Goal: Task Accomplishment & Management: Use online tool/utility

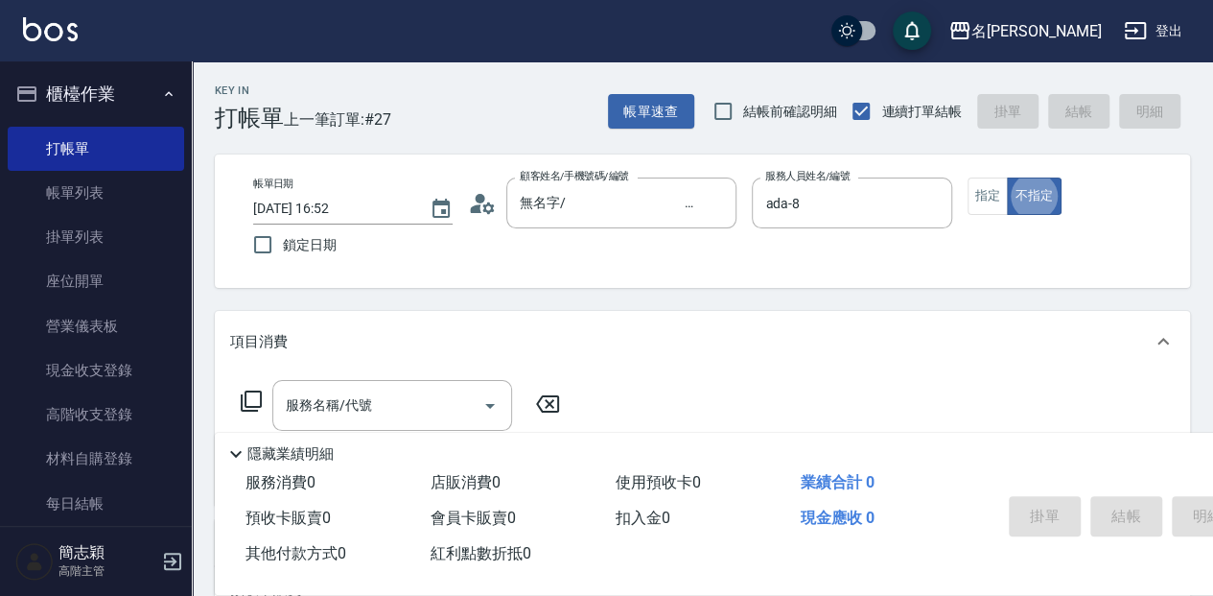
type button "false"
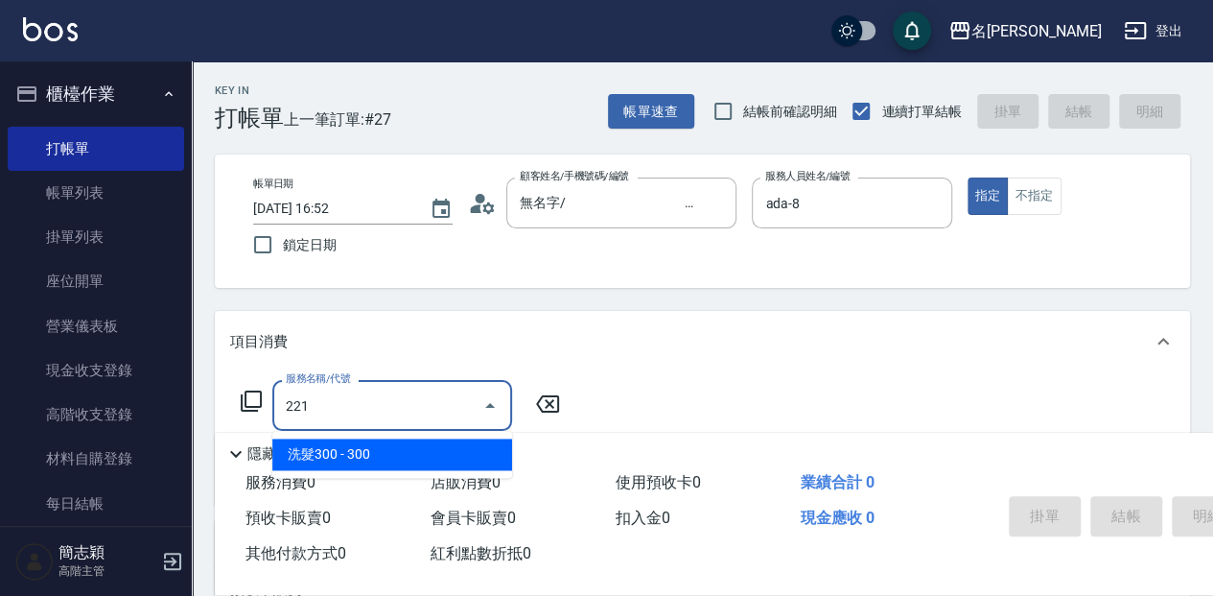
type input "洗髮300(221)"
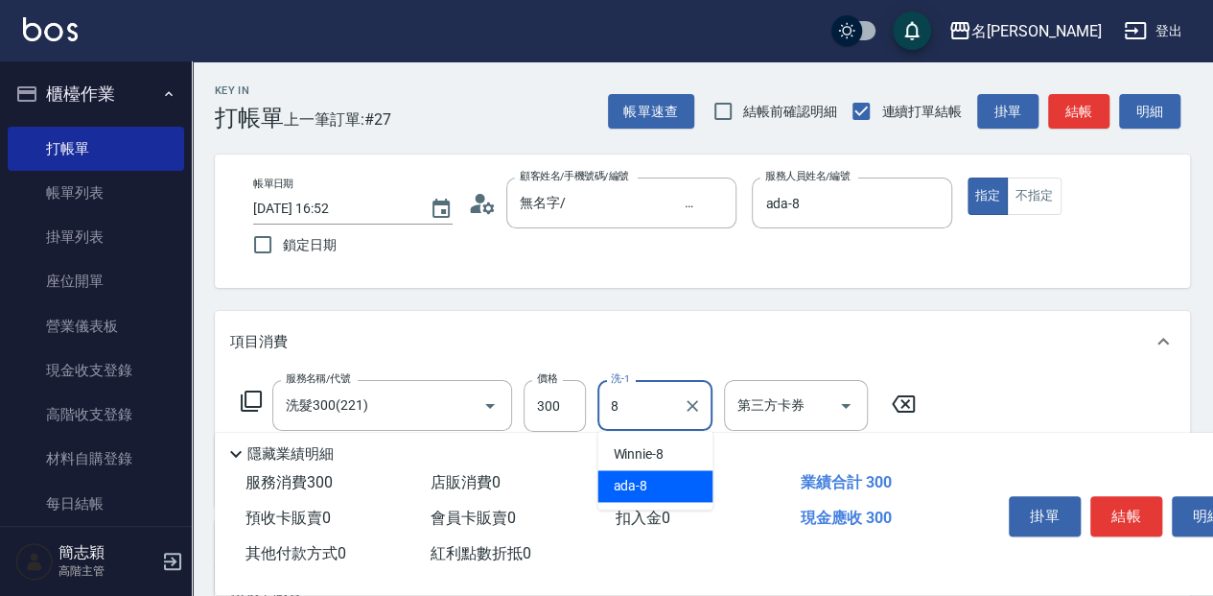
type input "ada-8"
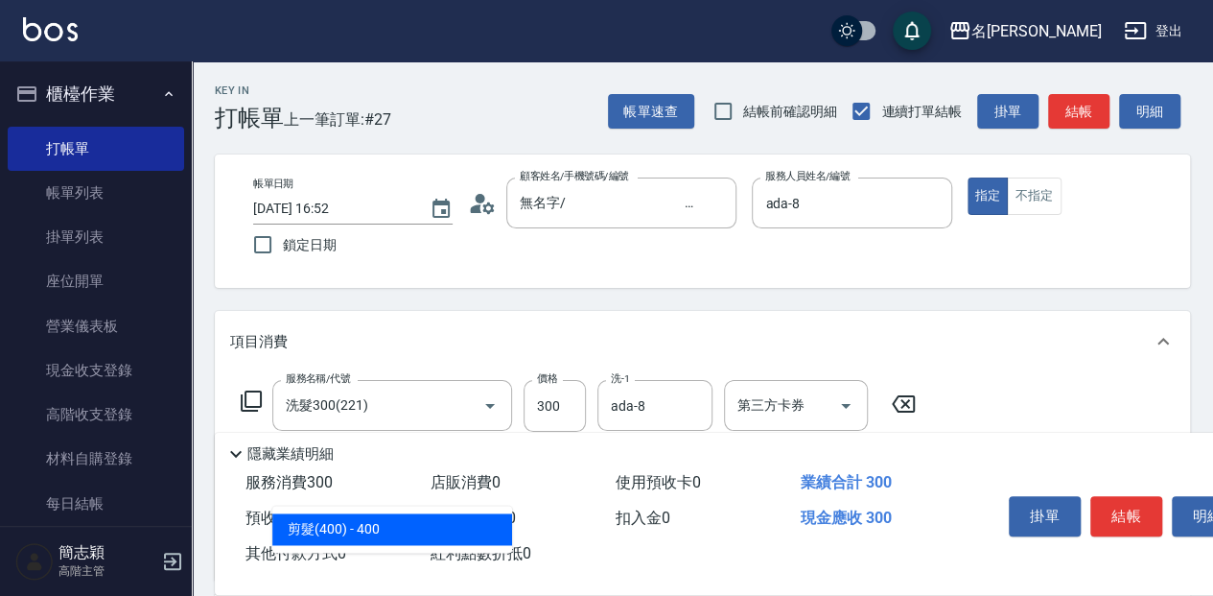
type input "剪髮(400)(401)"
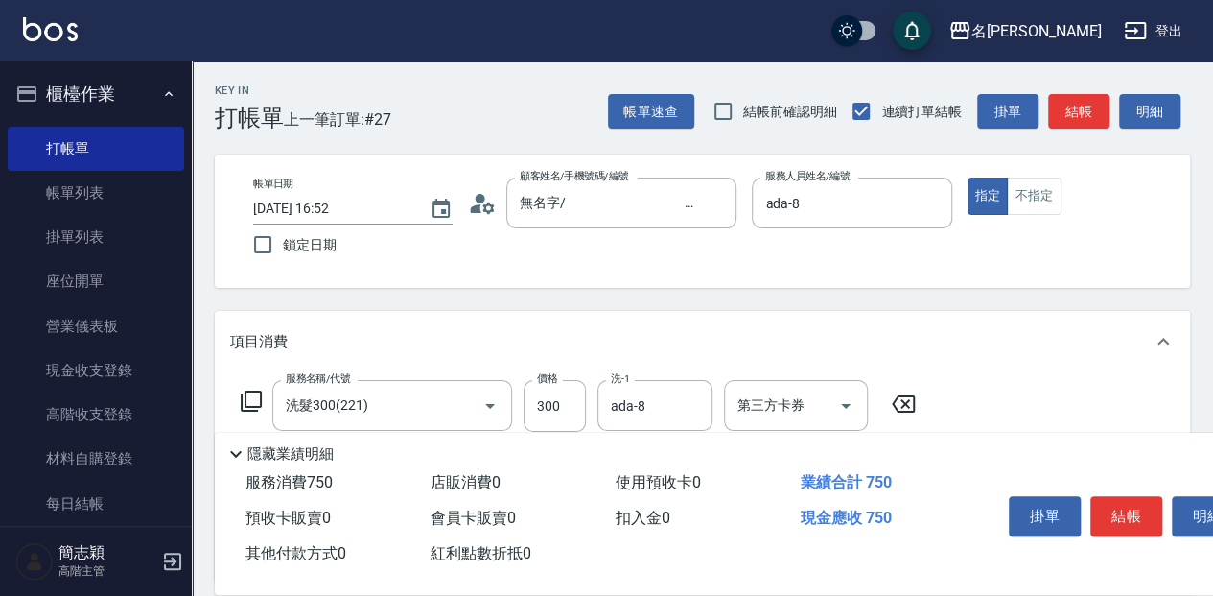
type input "450"
click at [1102, 505] on button "結帳" at bounding box center [1126, 516] width 72 height 40
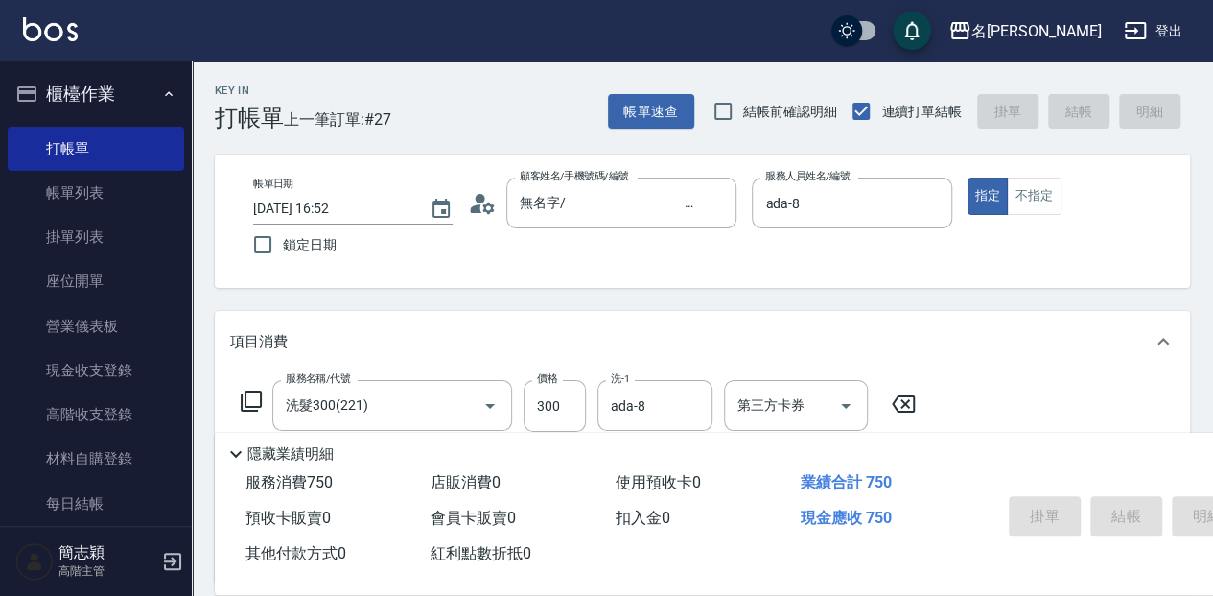
type input "[DATE] 18:21"
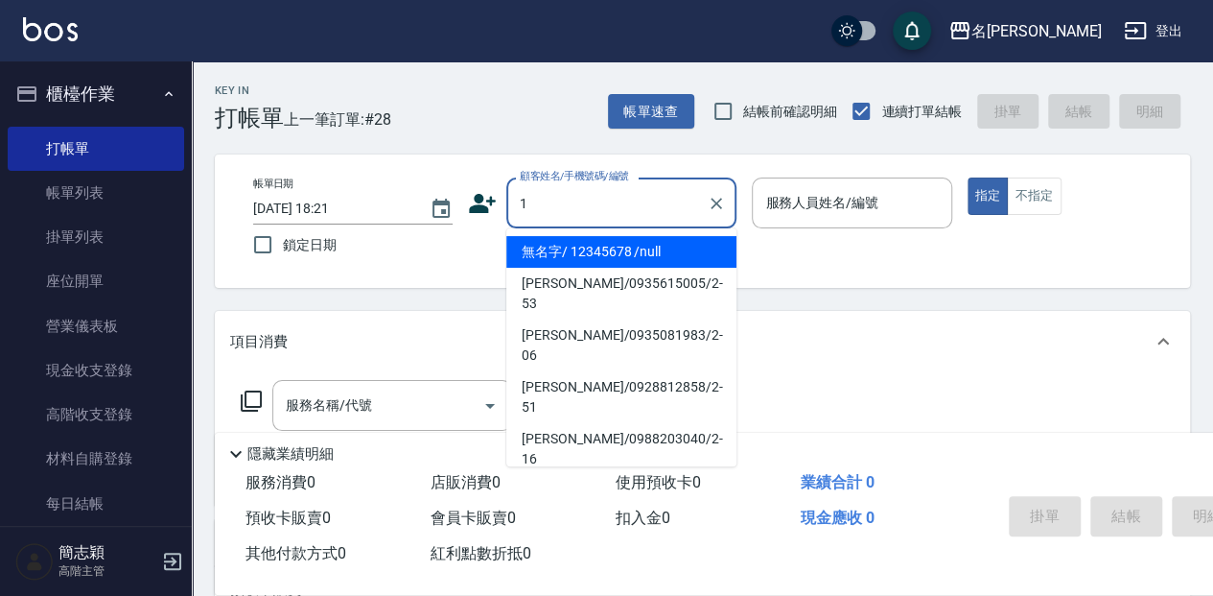
type input "無名字/ 12345678 /null"
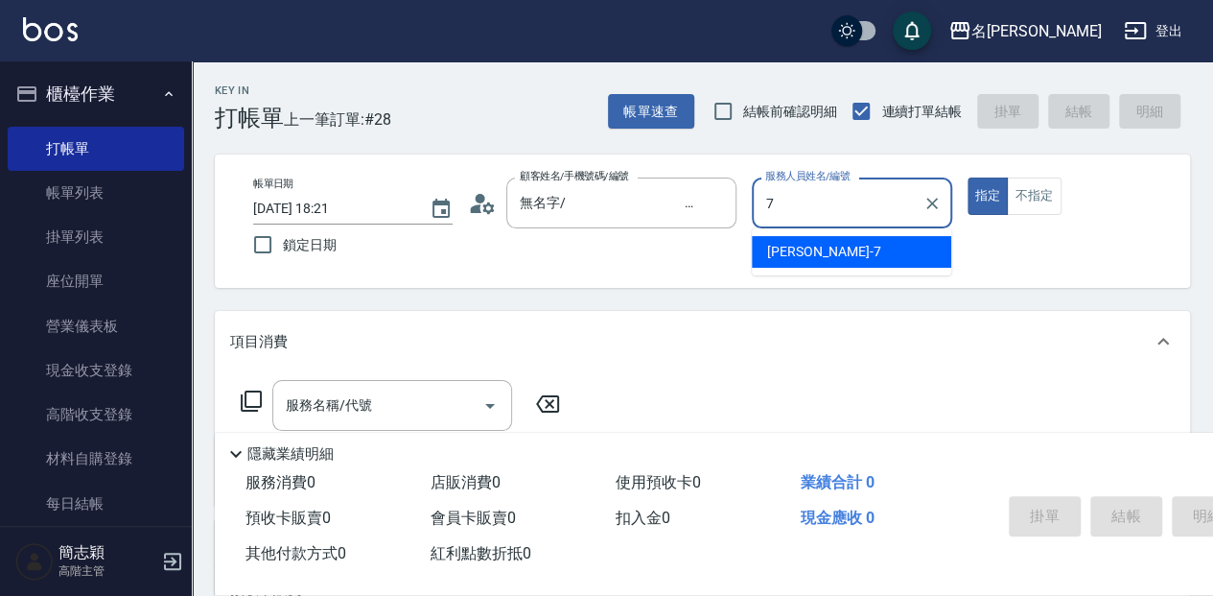
type input "[PERSON_NAME]-7"
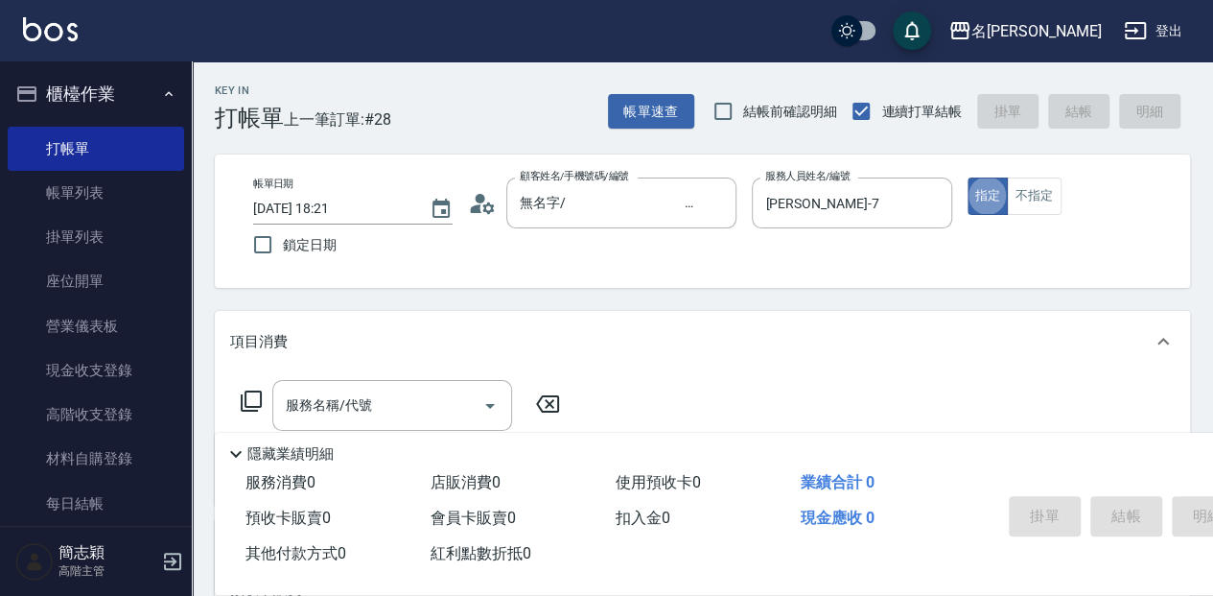
type button "true"
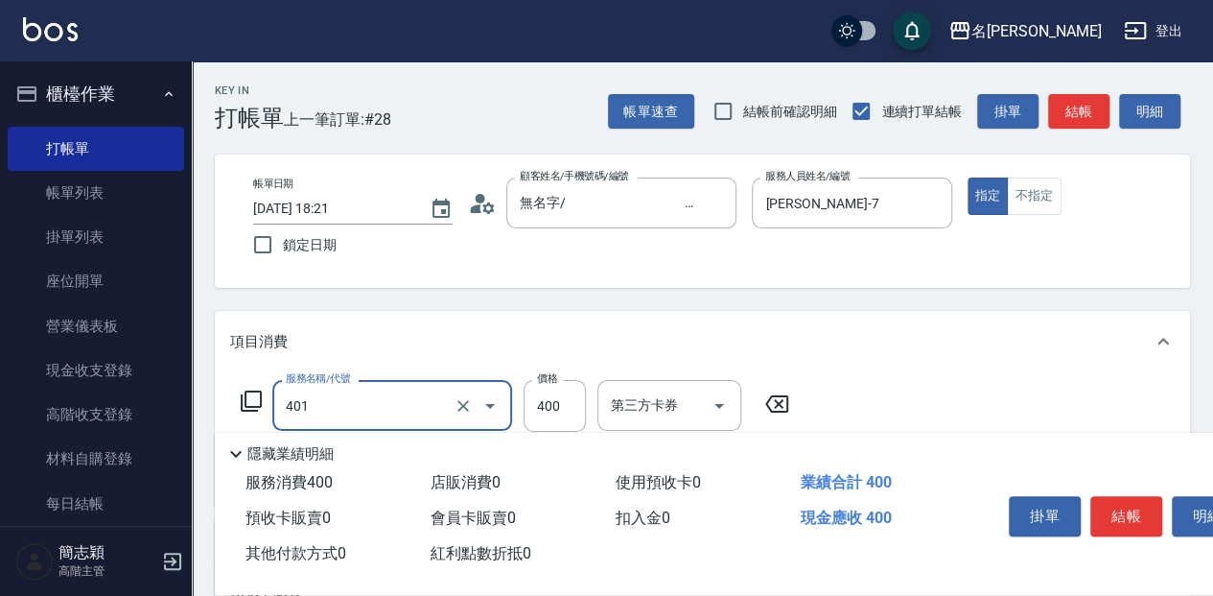
type input "剪髮(400)(401)"
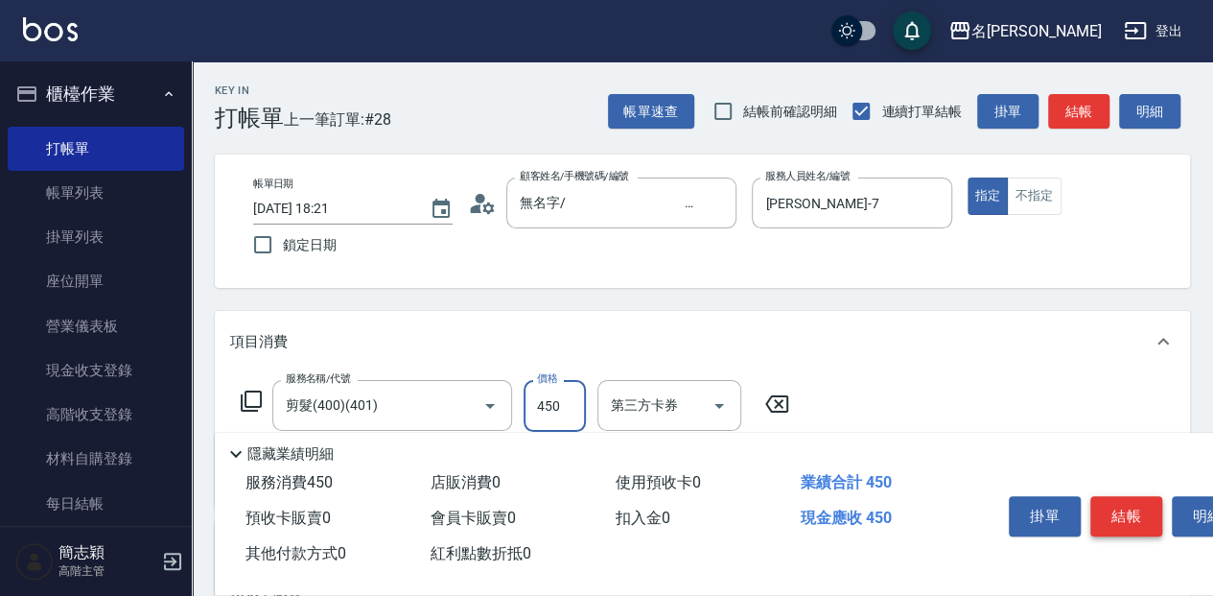
type input "450"
click at [1149, 505] on button "結帳" at bounding box center [1126, 516] width 72 height 40
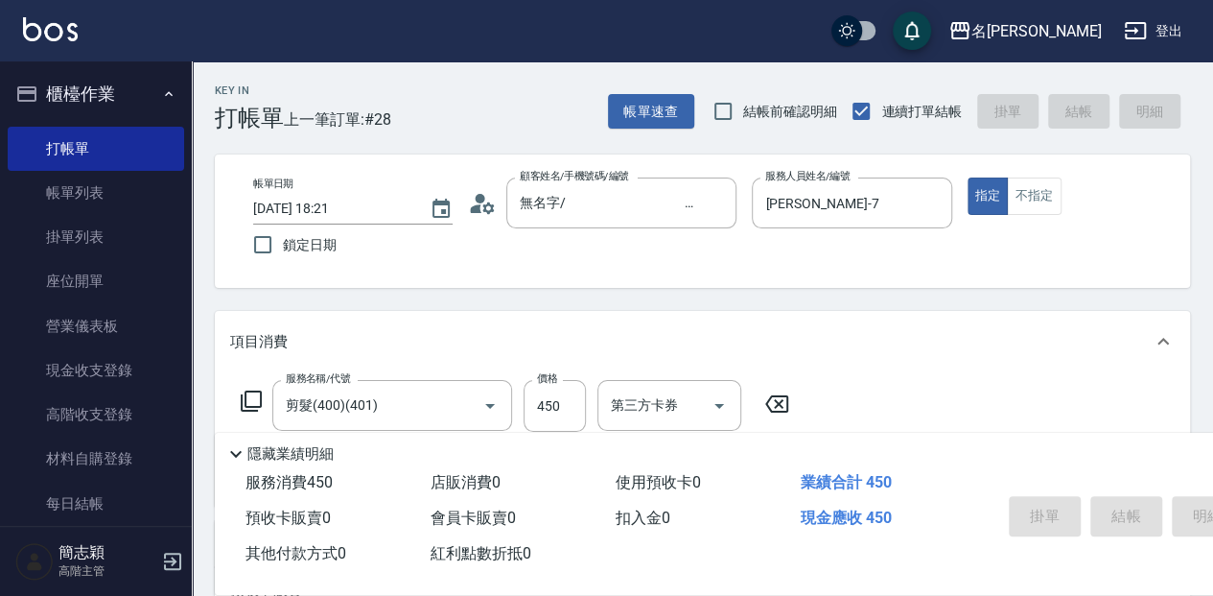
type input "[DATE] 18:22"
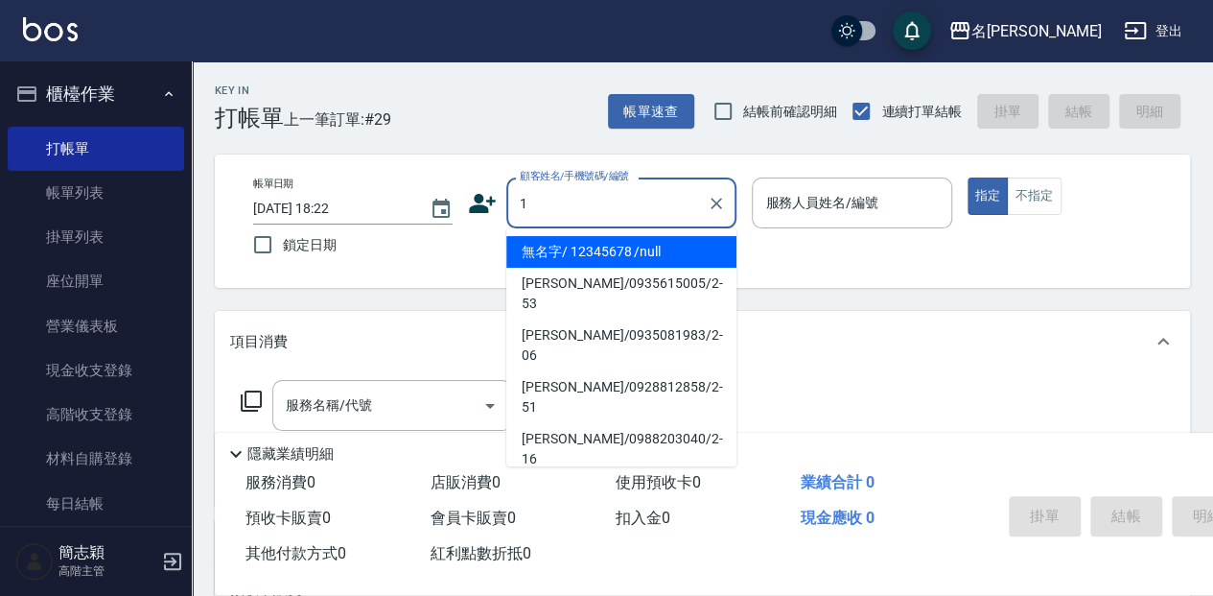
type input "無名字/ 12345678 /null"
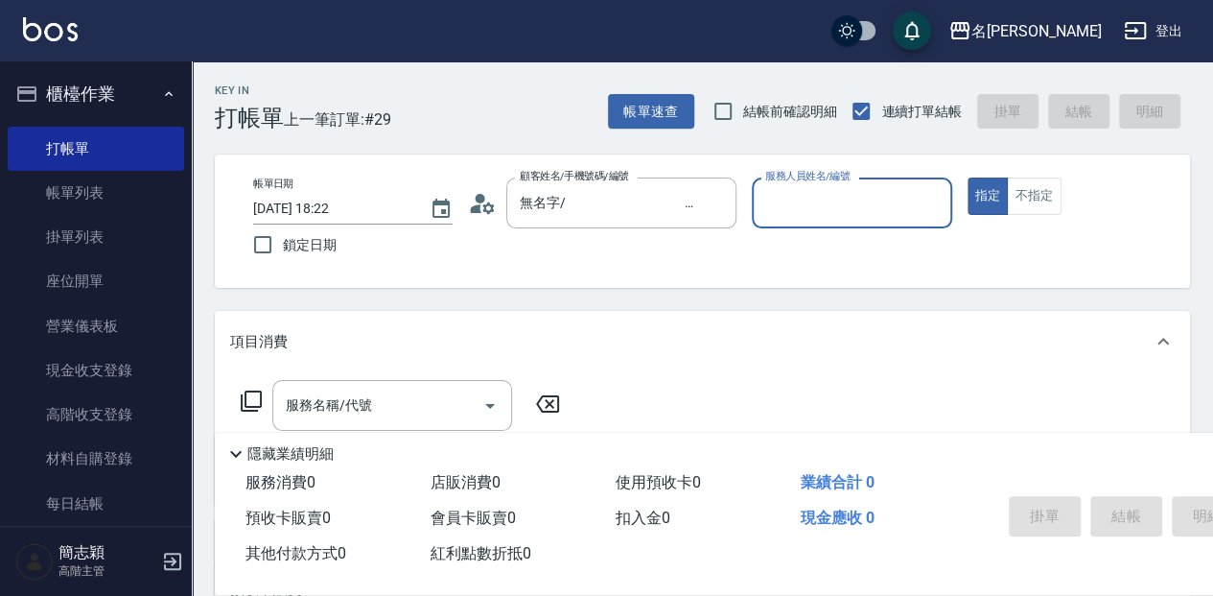
type input "ㄇ"
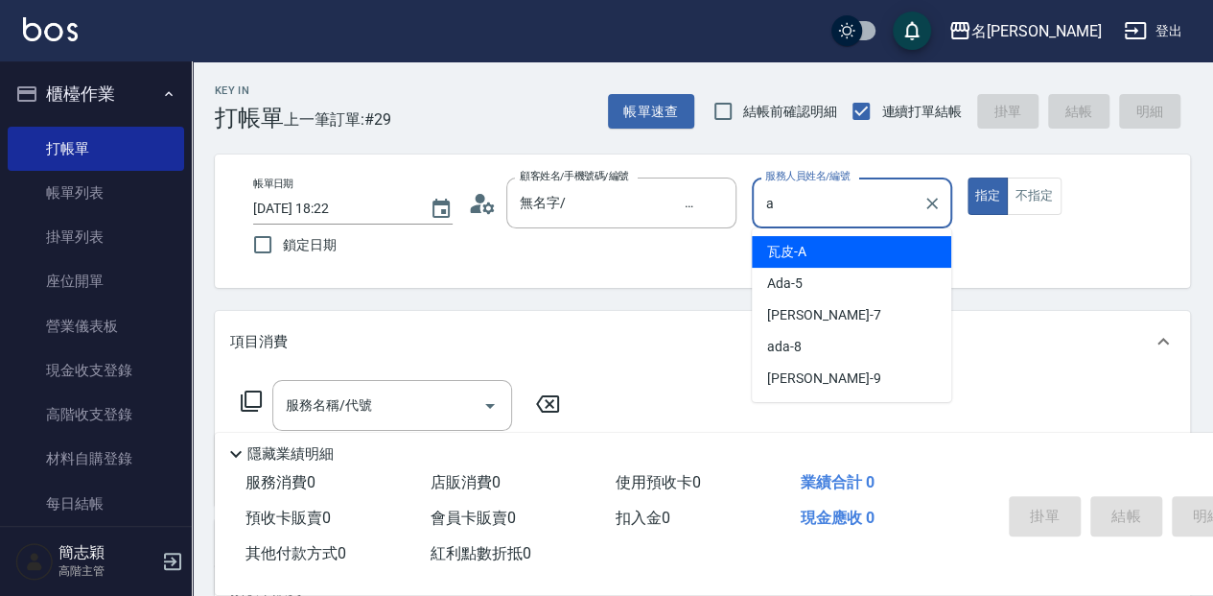
type input "瓦皮-A"
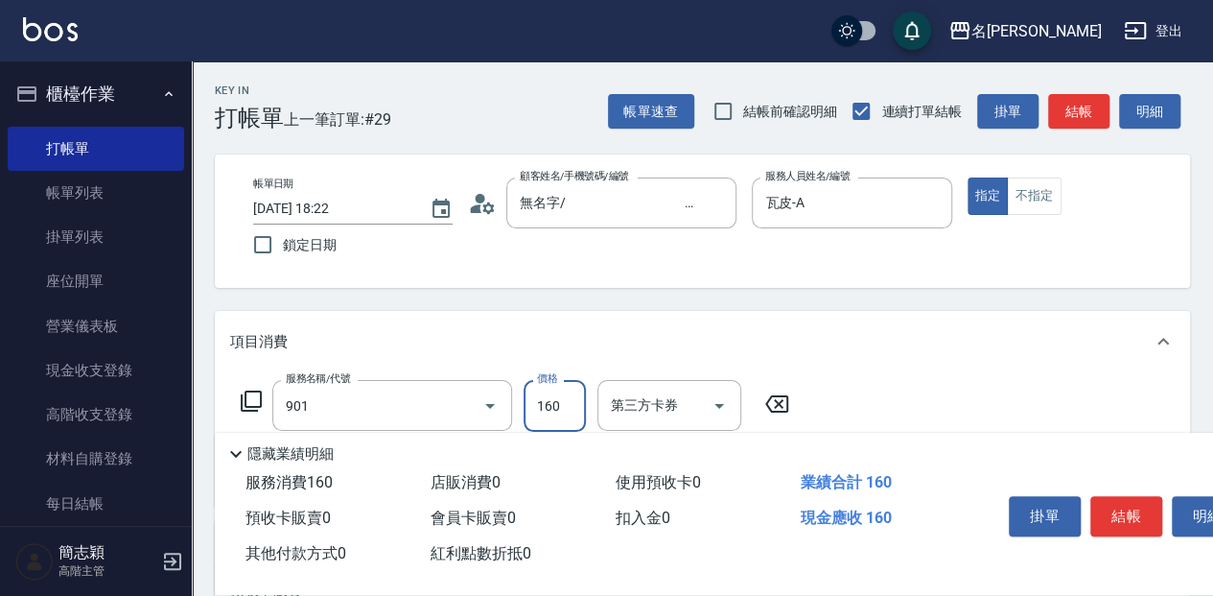
type input "修手(901)"
type input "960"
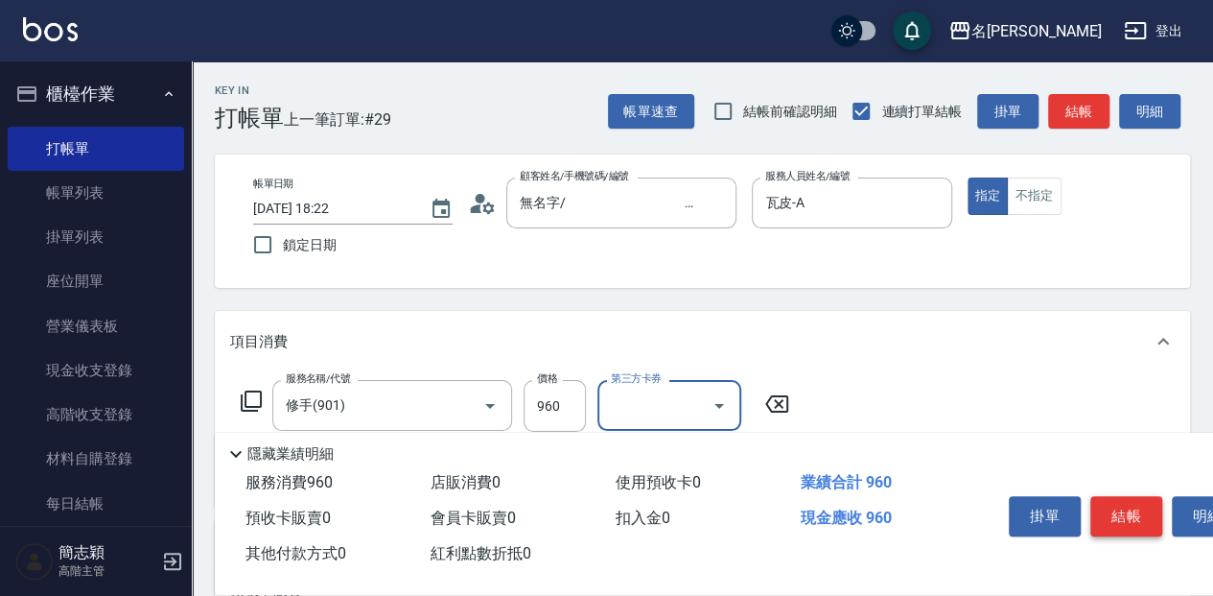
click at [1136, 496] on button "結帳" at bounding box center [1126, 516] width 72 height 40
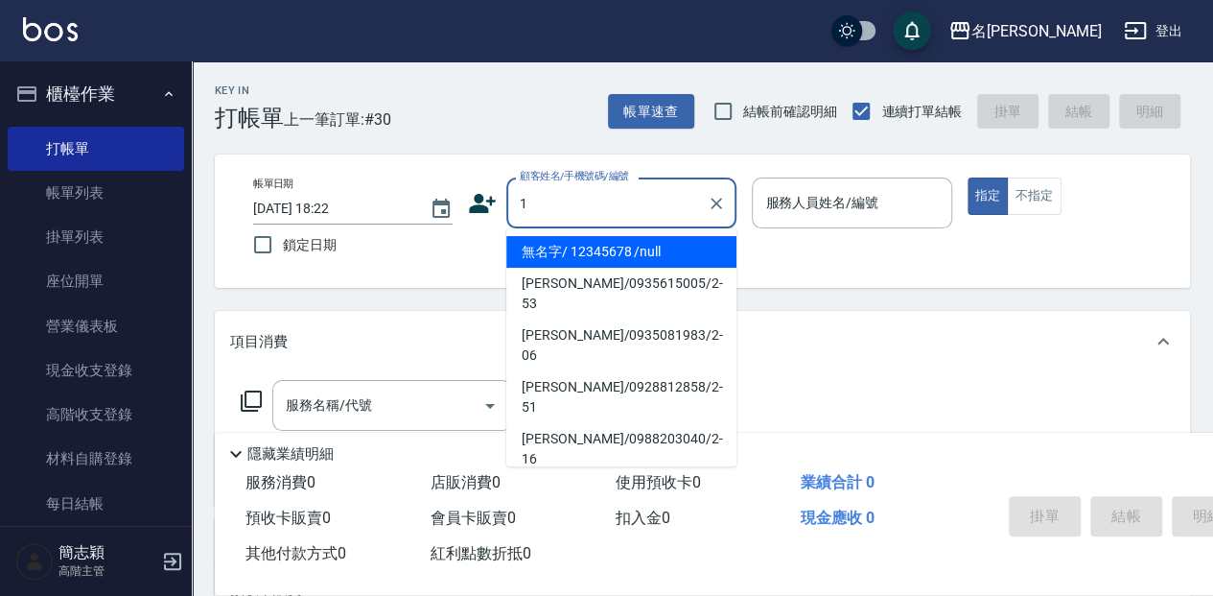
type input "無名字/ 12345678 /null"
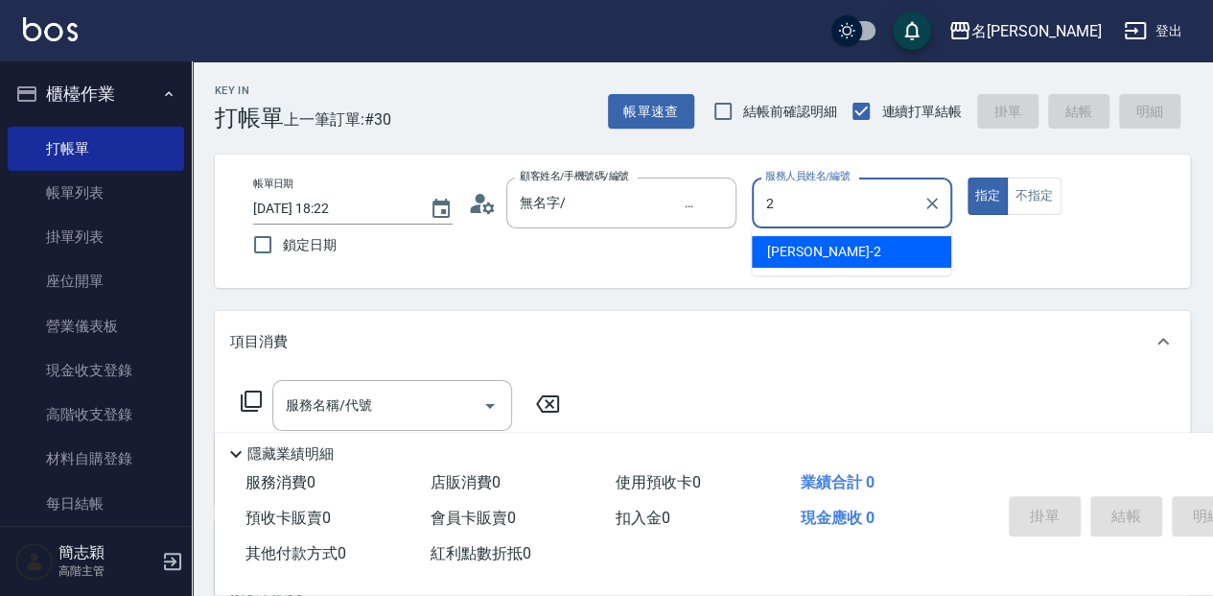
type input "[PERSON_NAME]-2"
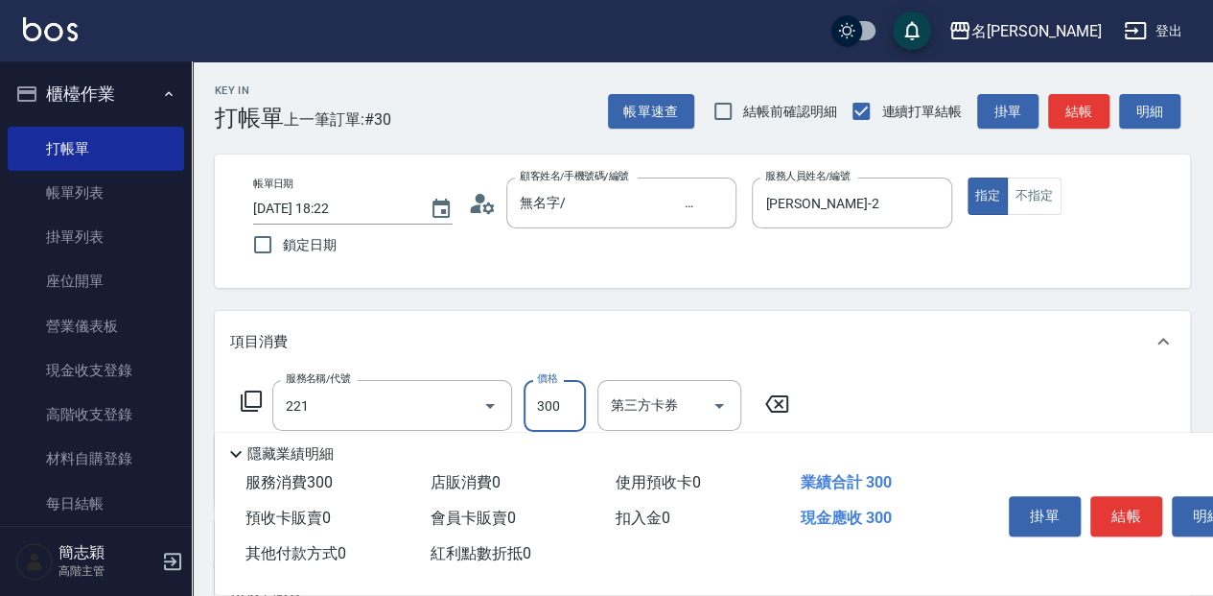
type input "洗髮300(221)"
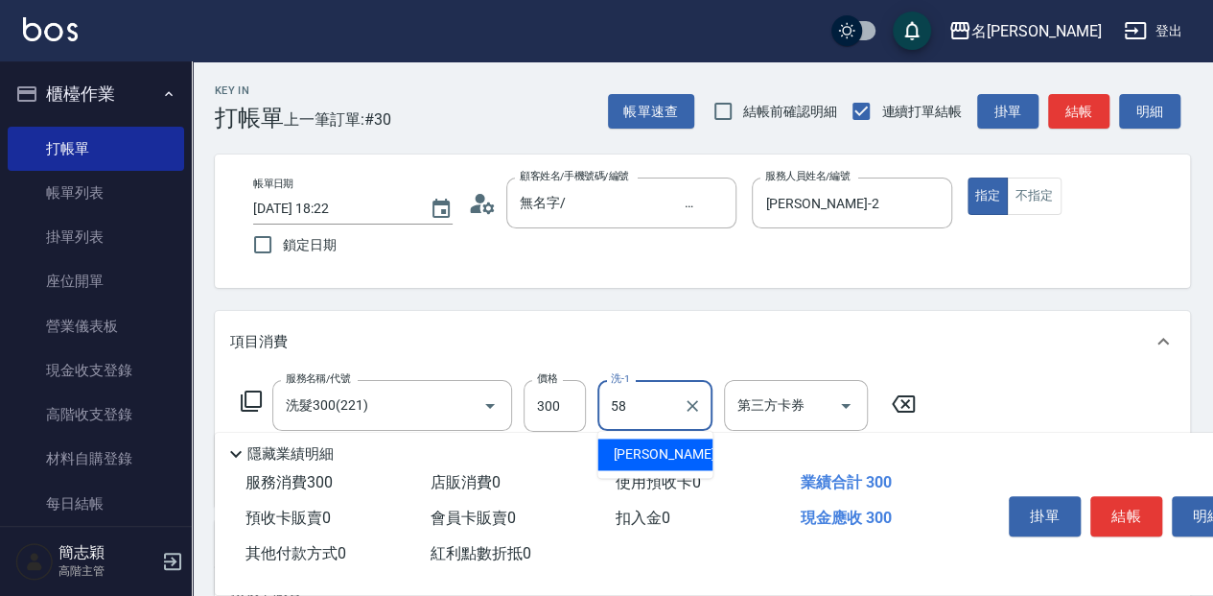
type input "[PERSON_NAME]-58"
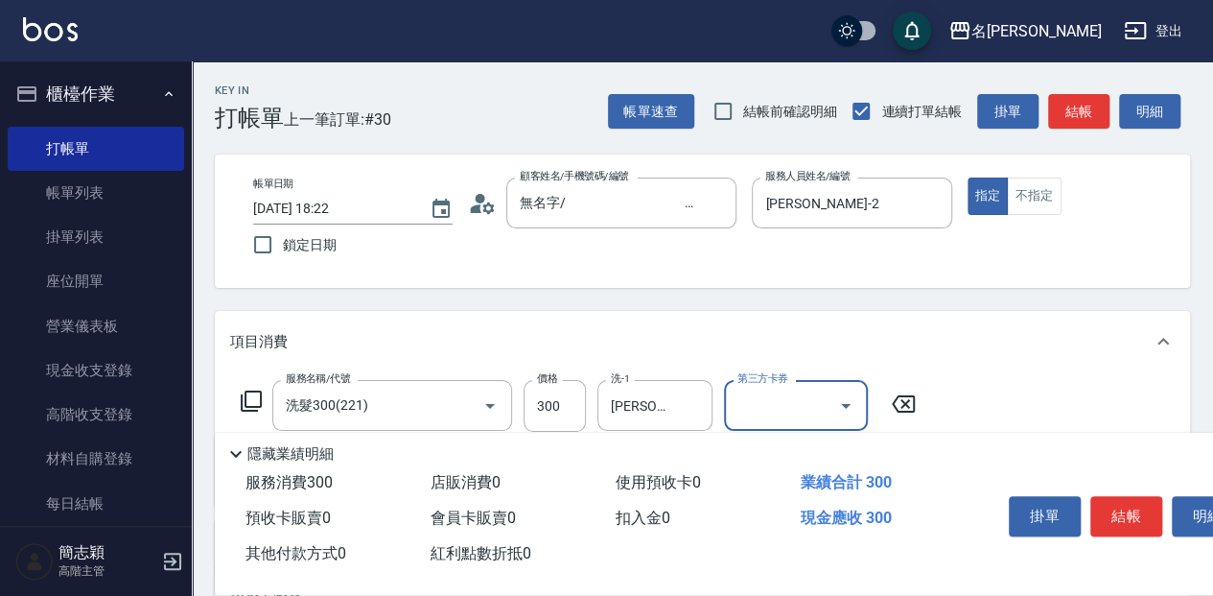
click at [1114, 516] on button "結帳" at bounding box center [1126, 516] width 72 height 40
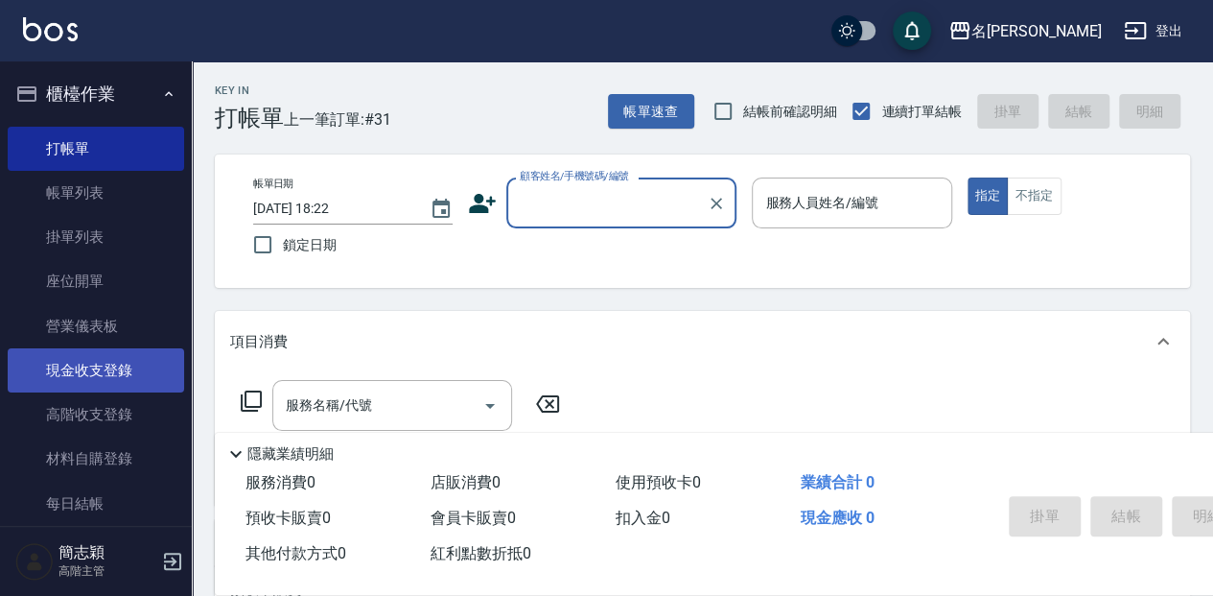
click at [131, 370] on link "現金收支登錄" at bounding box center [96, 370] width 176 height 44
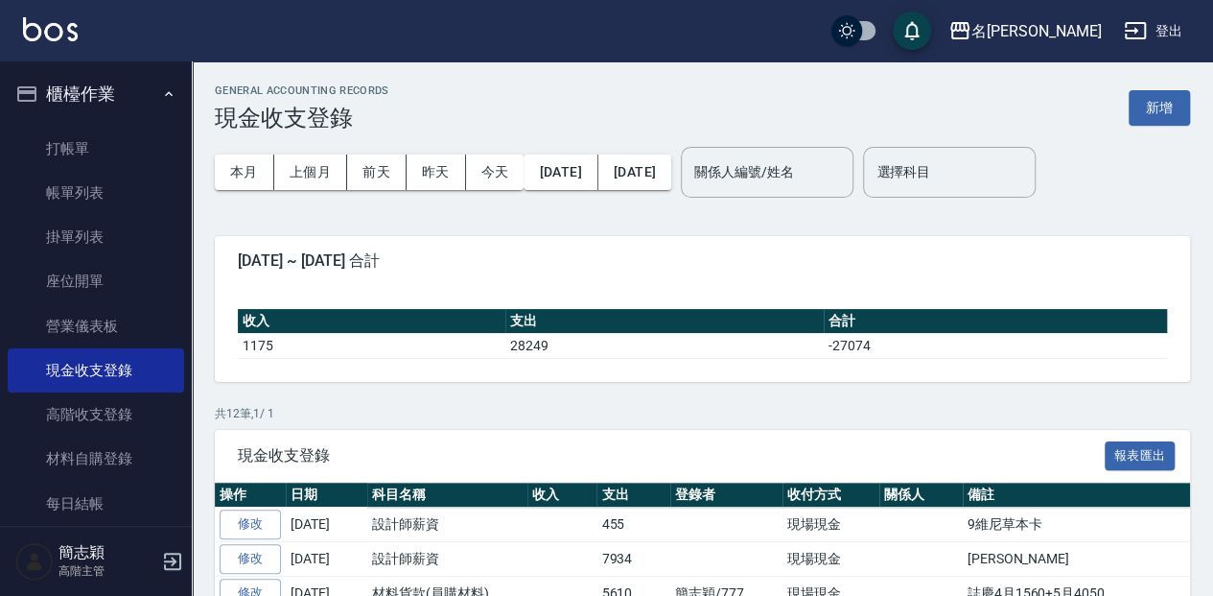
click at [1124, 113] on div "GENERAL ACCOUNTING RECORDS 現金收支登錄 新增" at bounding box center [702, 107] width 975 height 47
click at [1133, 116] on button "新增" at bounding box center [1159, 107] width 61 height 35
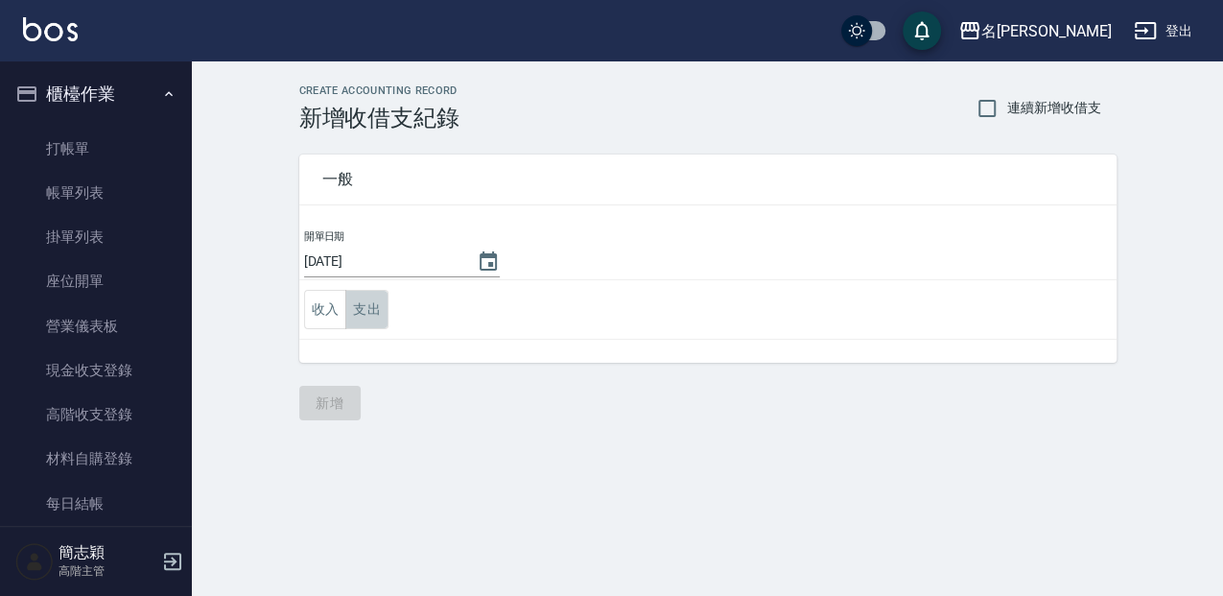
drag, startPoint x: 358, startPoint y: 311, endPoint x: 373, endPoint y: 331, distance: 25.3
click at [359, 311] on button "支出" at bounding box center [366, 309] width 43 height 39
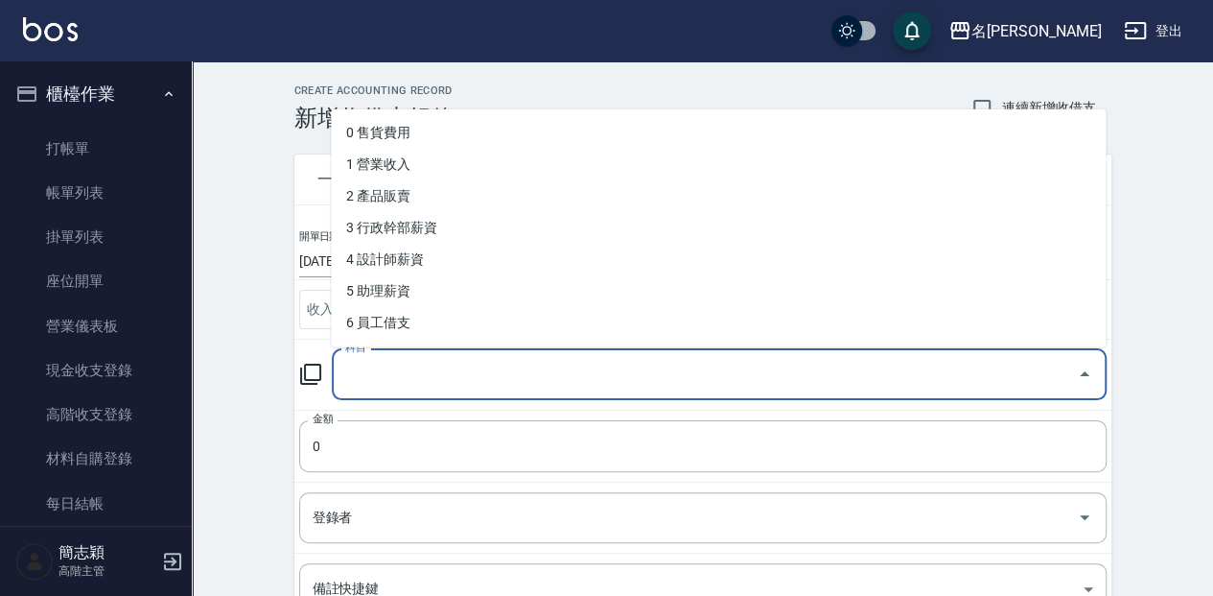
click at [405, 378] on input "科目" at bounding box center [704, 375] width 729 height 34
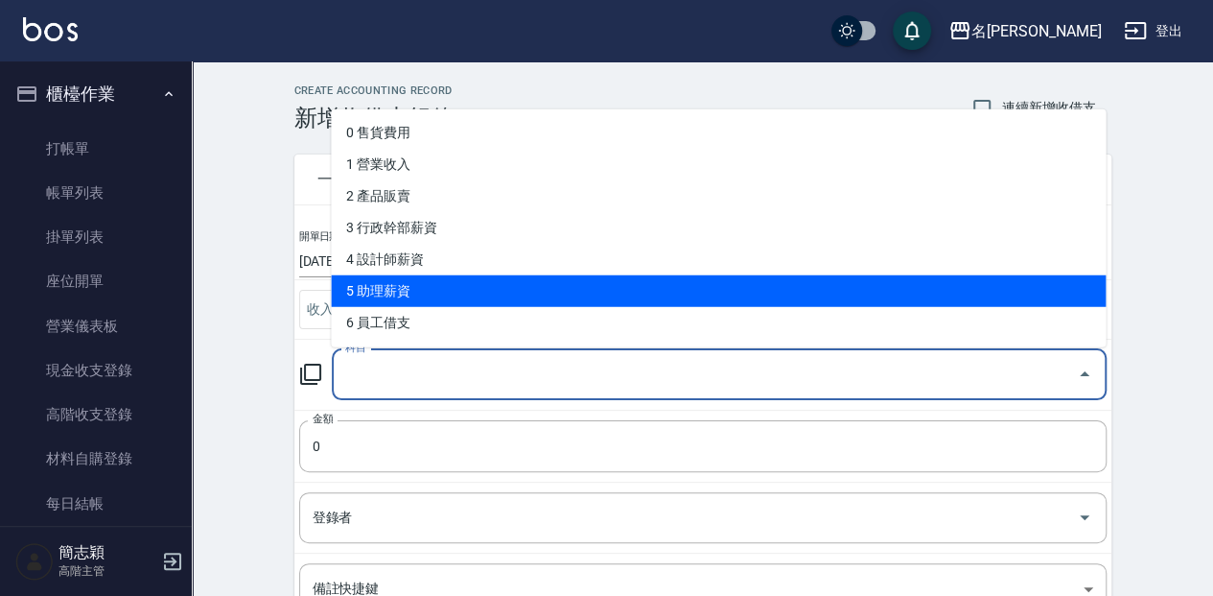
click at [438, 280] on li "5 助理薪資" at bounding box center [718, 290] width 775 height 32
type input "5 助理薪資"
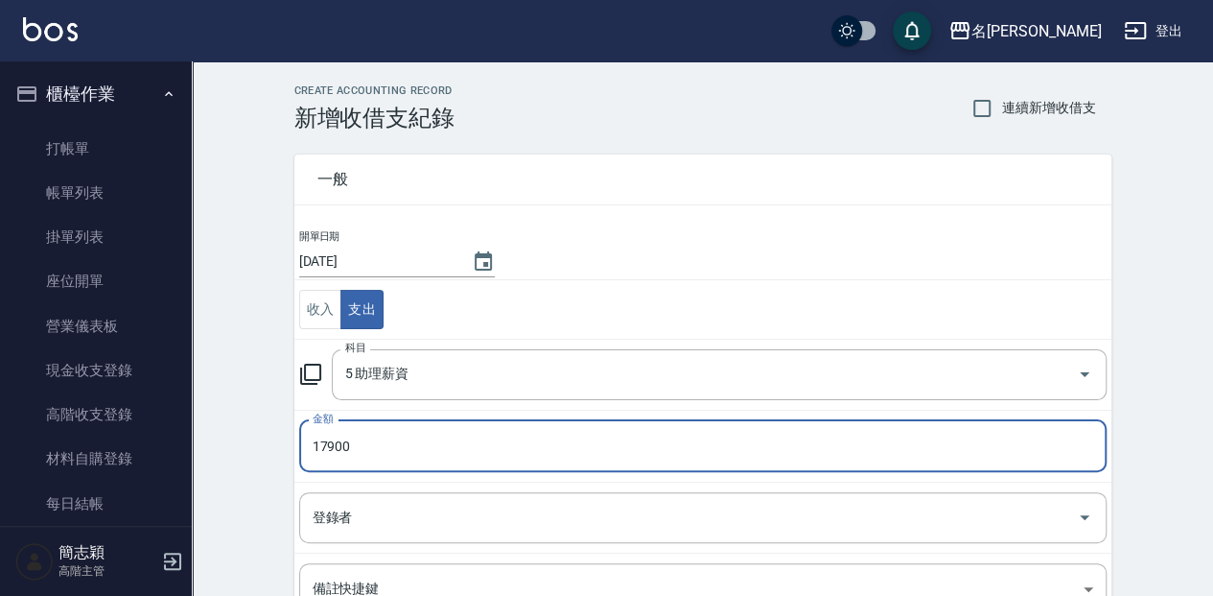
type input "17900"
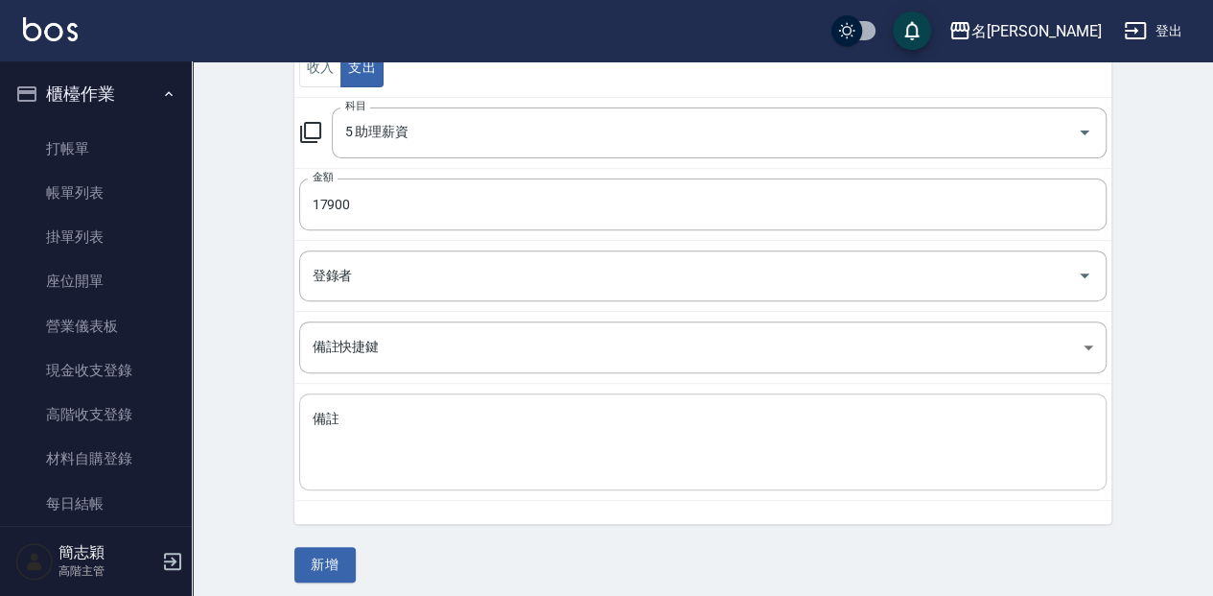
scroll to position [247, 0]
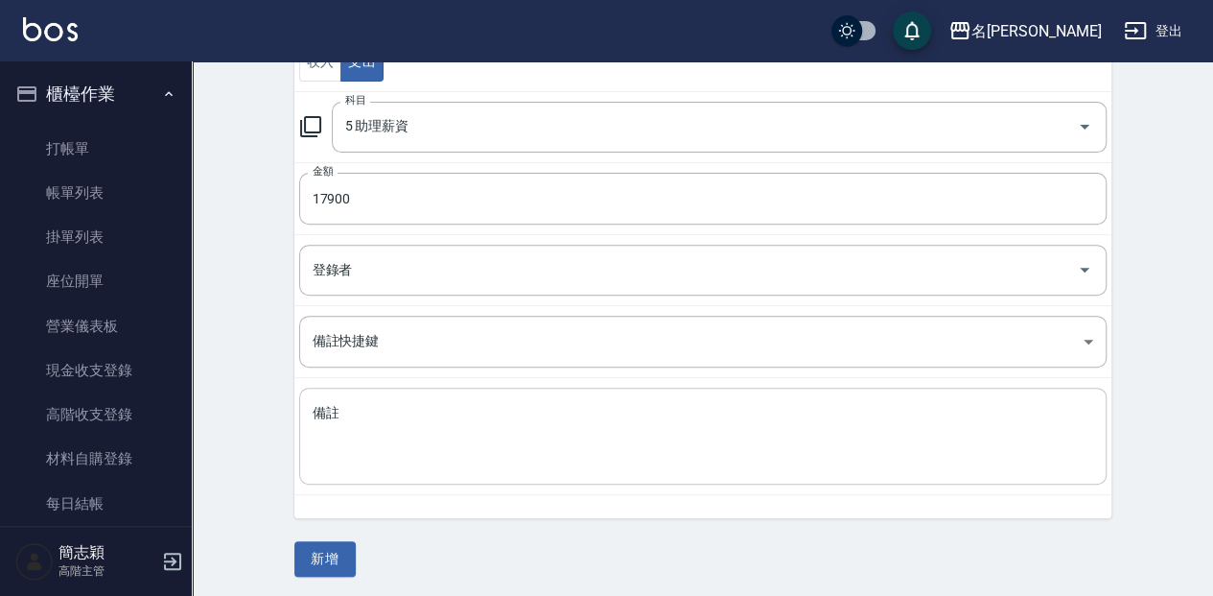
click at [405, 457] on textarea "備註" at bounding box center [703, 436] width 781 height 65
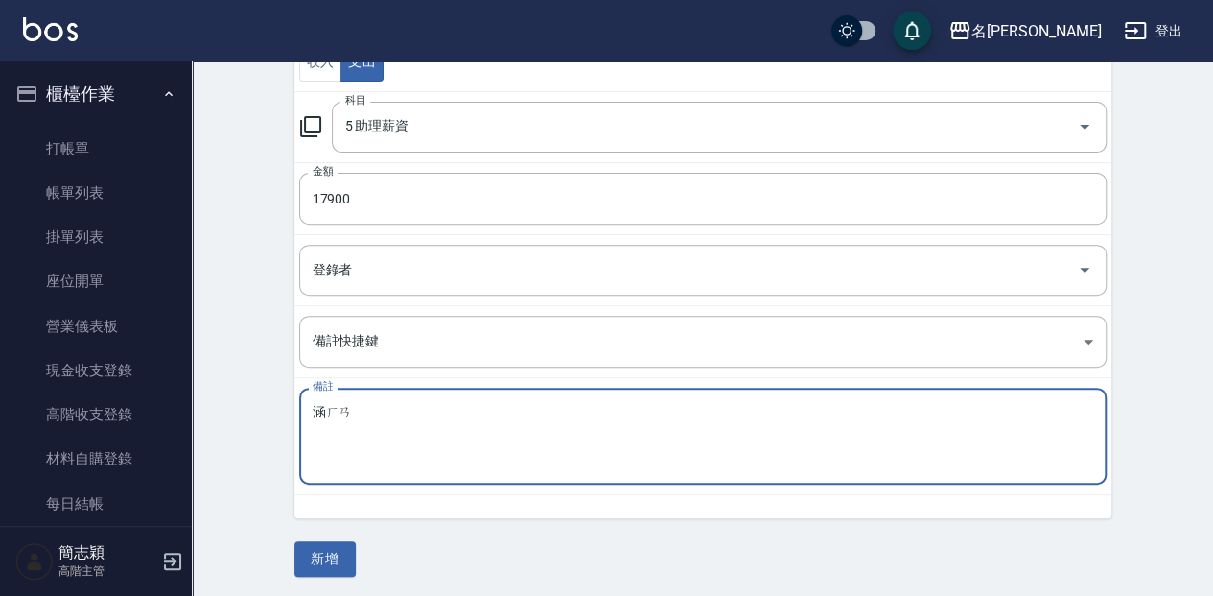
type textarea "涵涵"
drag, startPoint x: 366, startPoint y: 408, endPoint x: 250, endPoint y: 416, distance: 116.4
click at [250, 416] on div "CREATE ACCOUNTING RECORD 新增收借支紀錄 連續新增收借支 一般 開單日期 [DATE] 收入 支出 科目 5 助理薪資 科目 金額 1…" at bounding box center [702, 206] width 1021 height 785
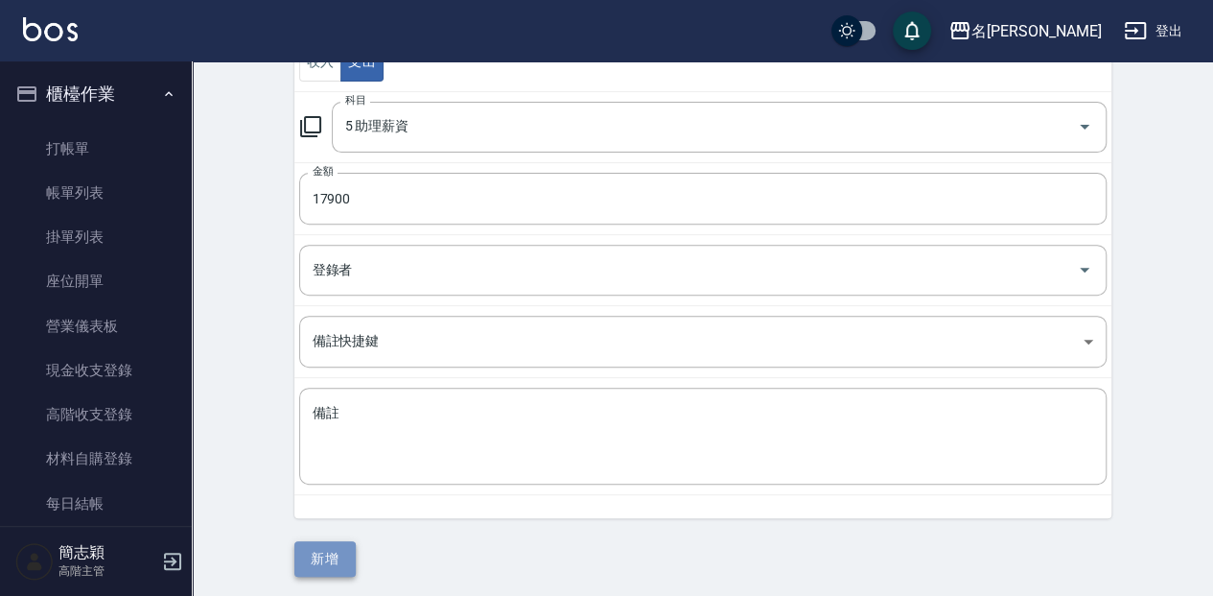
click at [301, 554] on button "新增" at bounding box center [324, 558] width 61 height 35
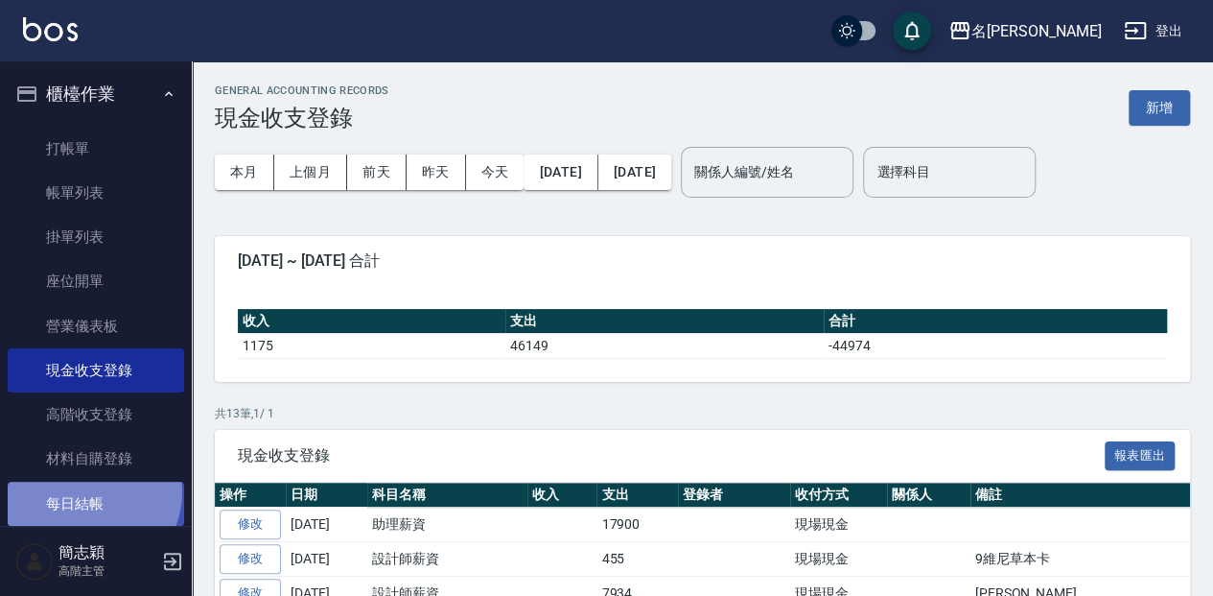
click at [86, 491] on link "每日結帳" at bounding box center [96, 503] width 176 height 44
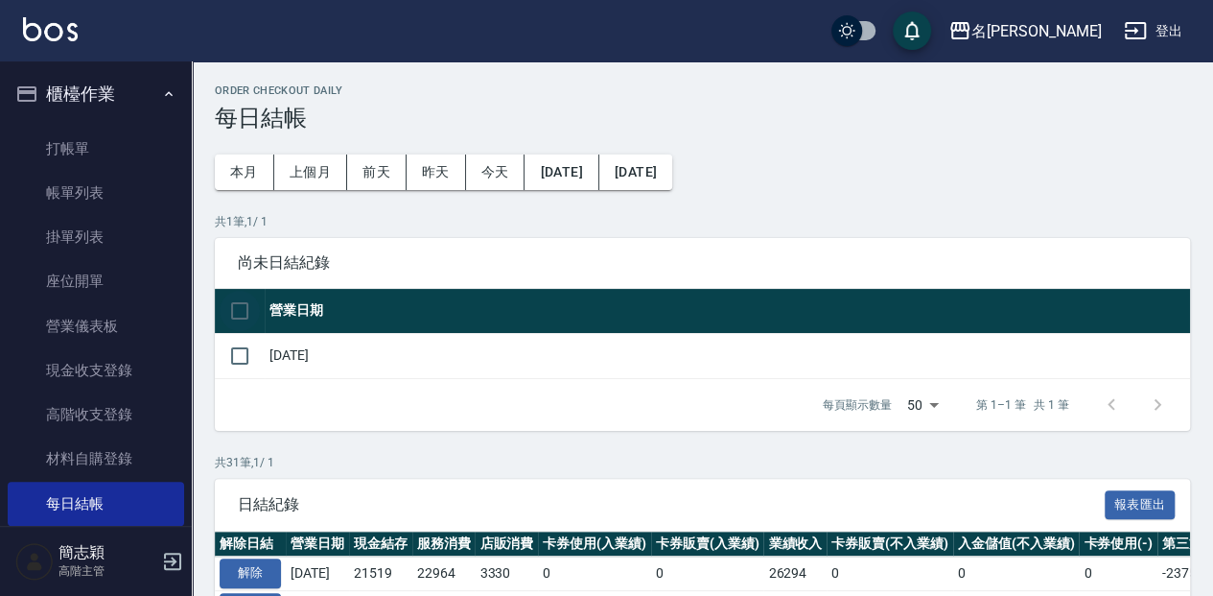
click at [255, 310] on input "checkbox" at bounding box center [240, 311] width 40 height 40
checkbox input "true"
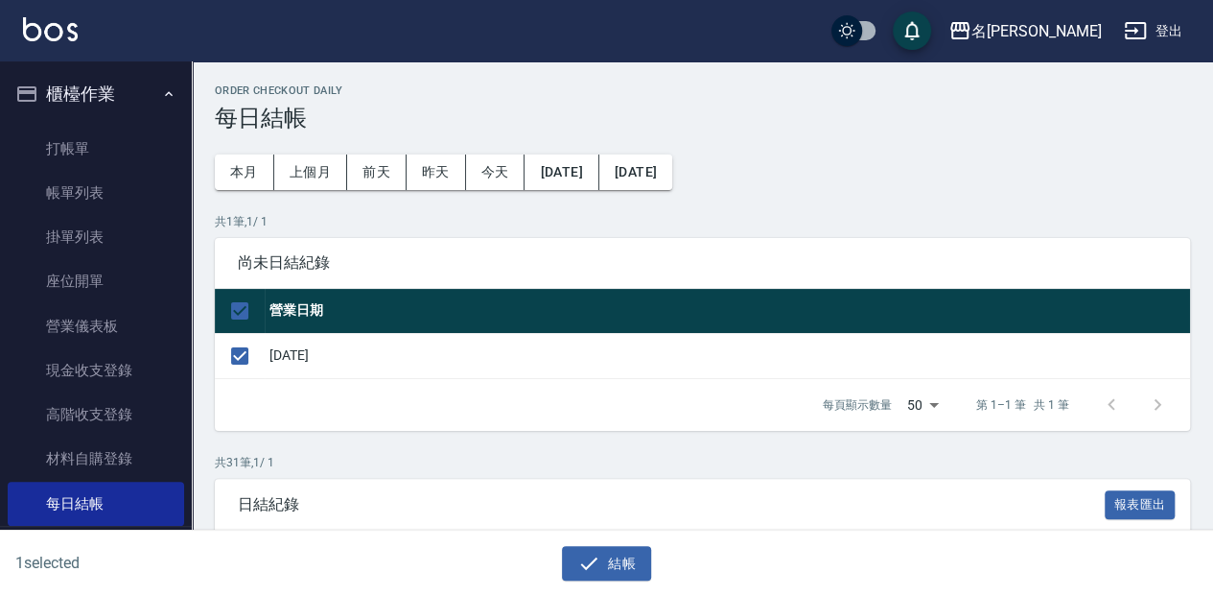
drag, startPoint x: 602, startPoint y: 549, endPoint x: 599, endPoint y: 520, distance: 28.9
click at [603, 549] on button "結帳" at bounding box center [606, 563] width 89 height 35
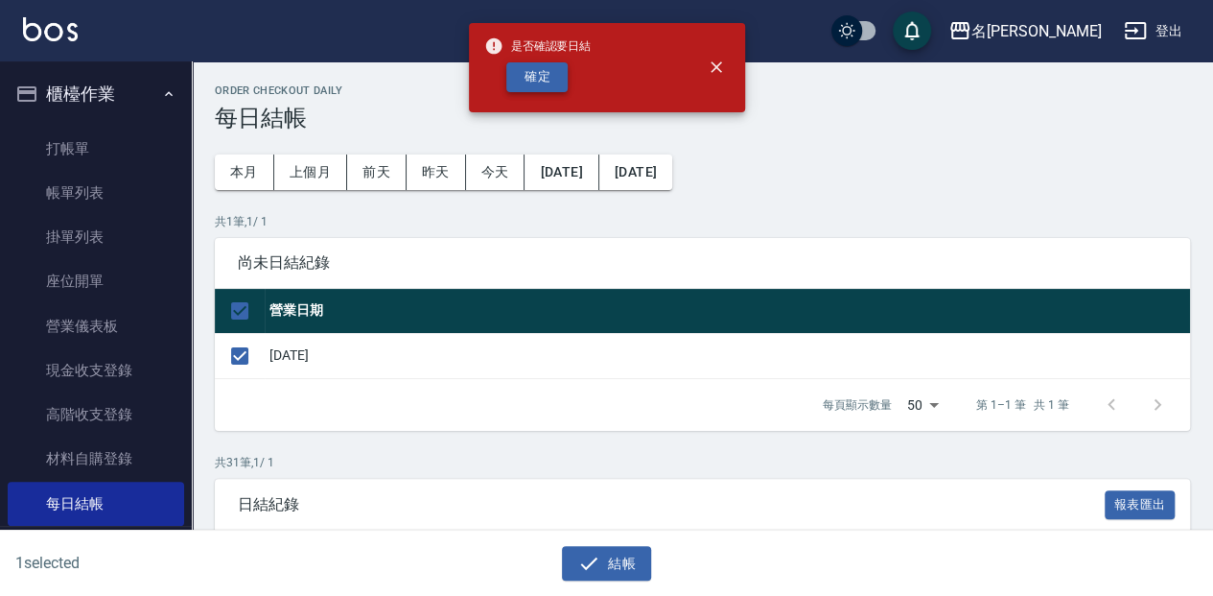
click at [509, 82] on button "確定" at bounding box center [536, 77] width 61 height 30
checkbox input "false"
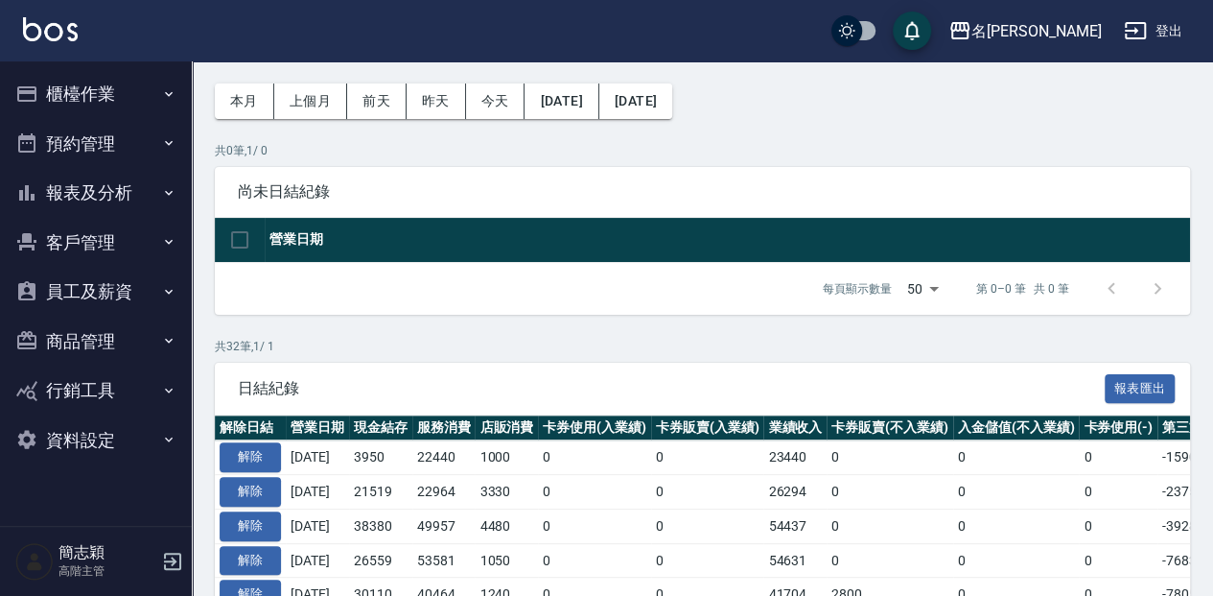
scroll to position [128, 0]
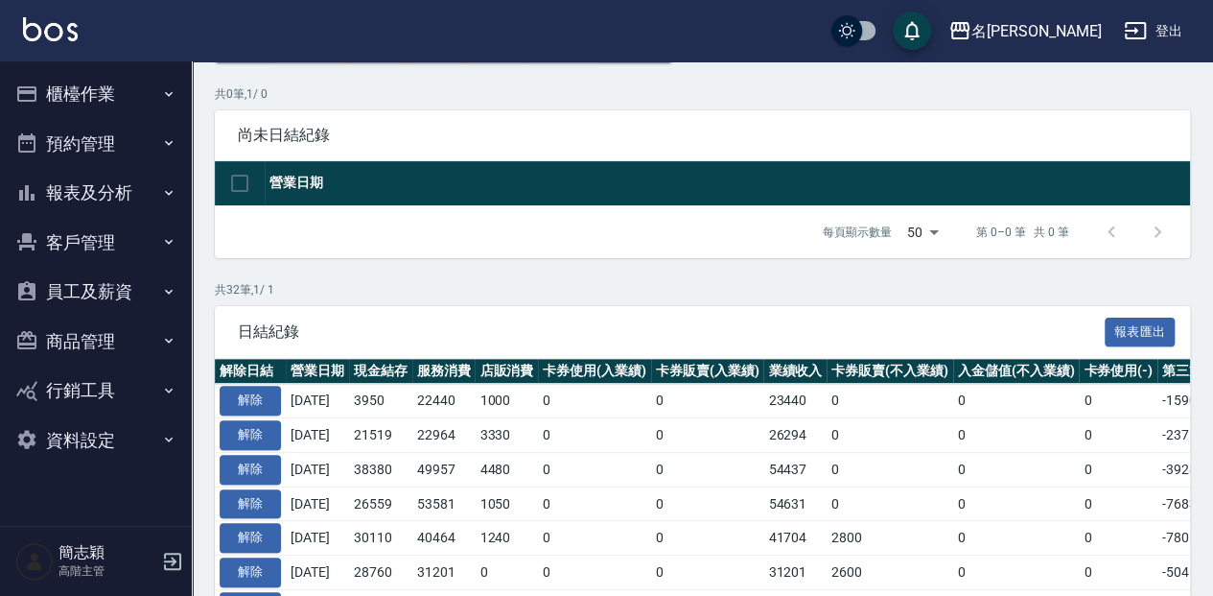
click at [85, 104] on button "櫃檯作業" at bounding box center [96, 94] width 176 height 50
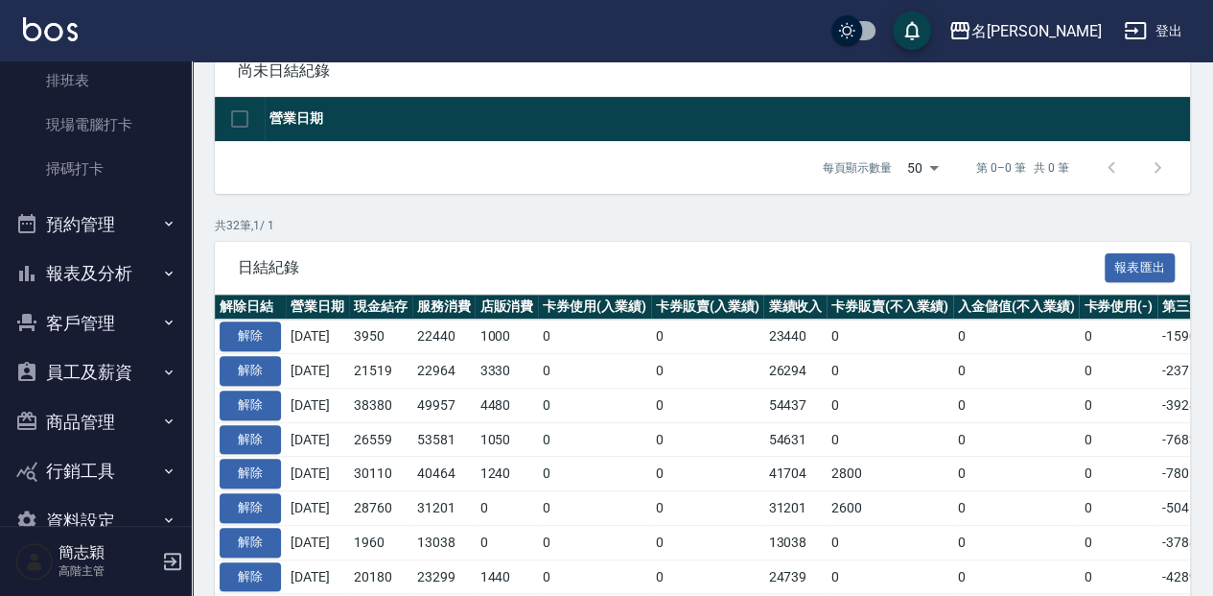
scroll to position [508, 0]
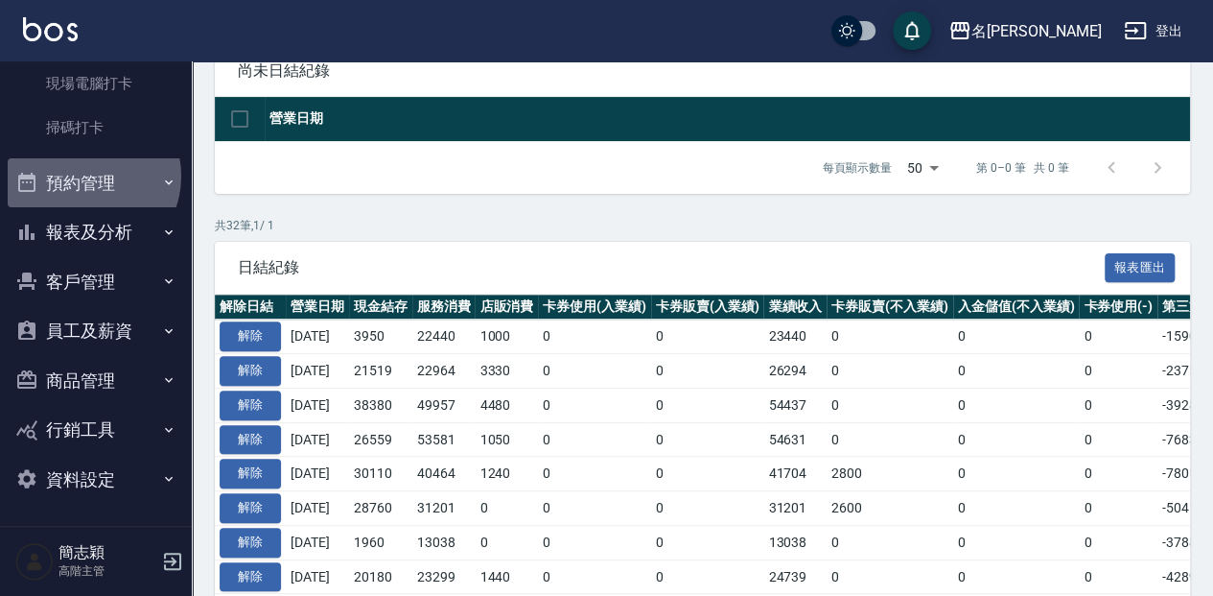
click at [87, 176] on button "預約管理" at bounding box center [96, 183] width 176 height 50
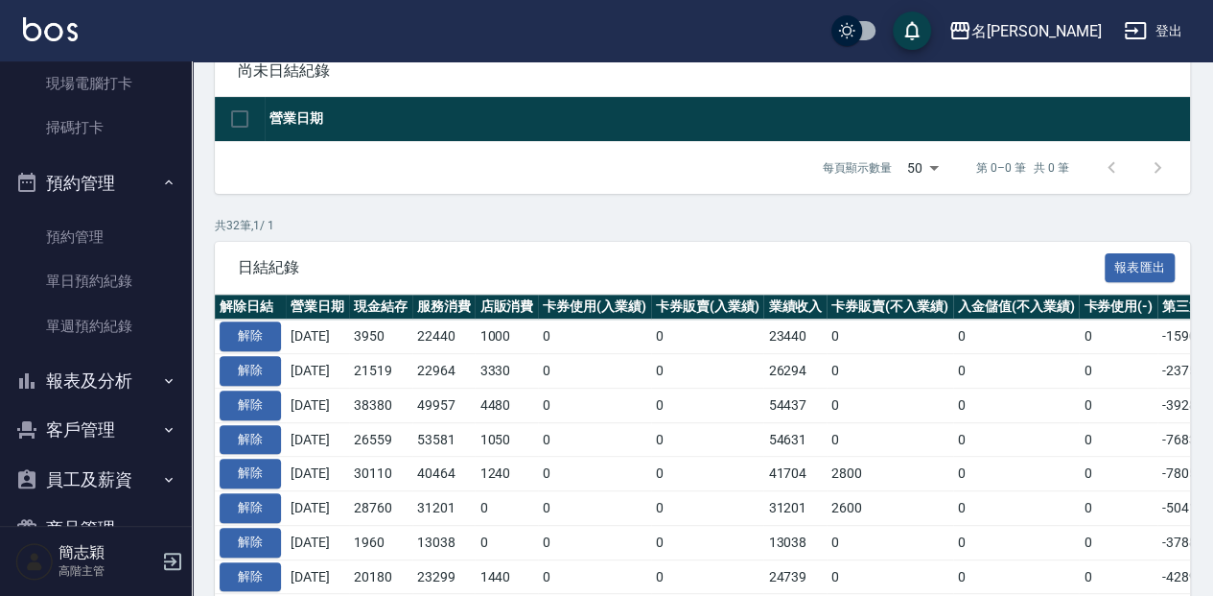
click at [127, 384] on button "報表及分析" at bounding box center [96, 381] width 176 height 50
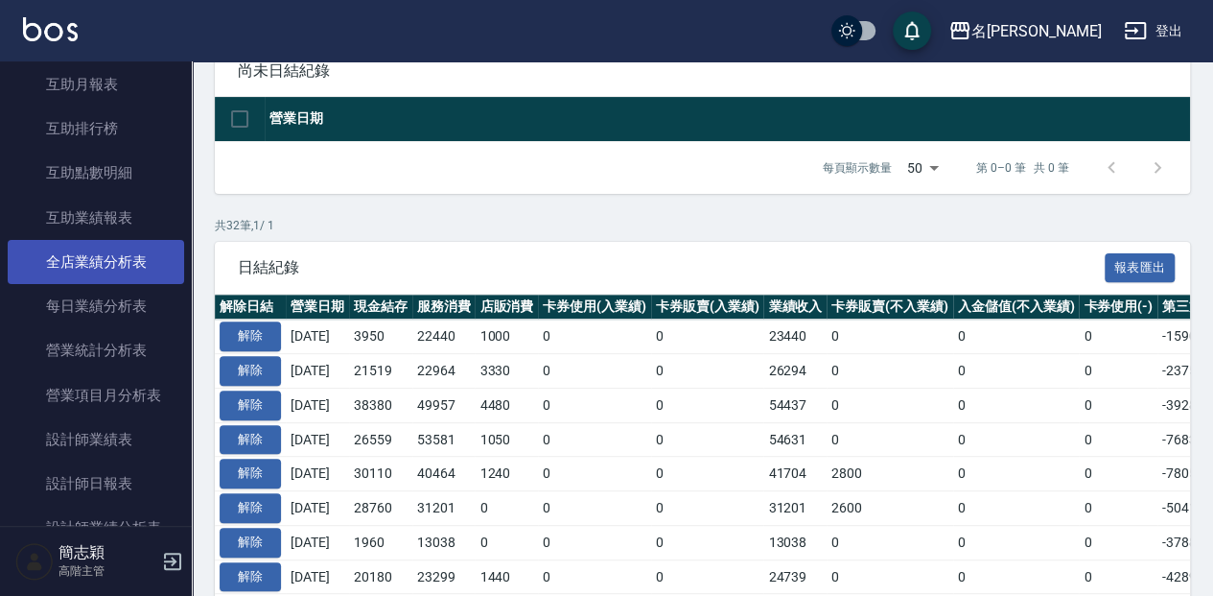
scroll to position [1148, 0]
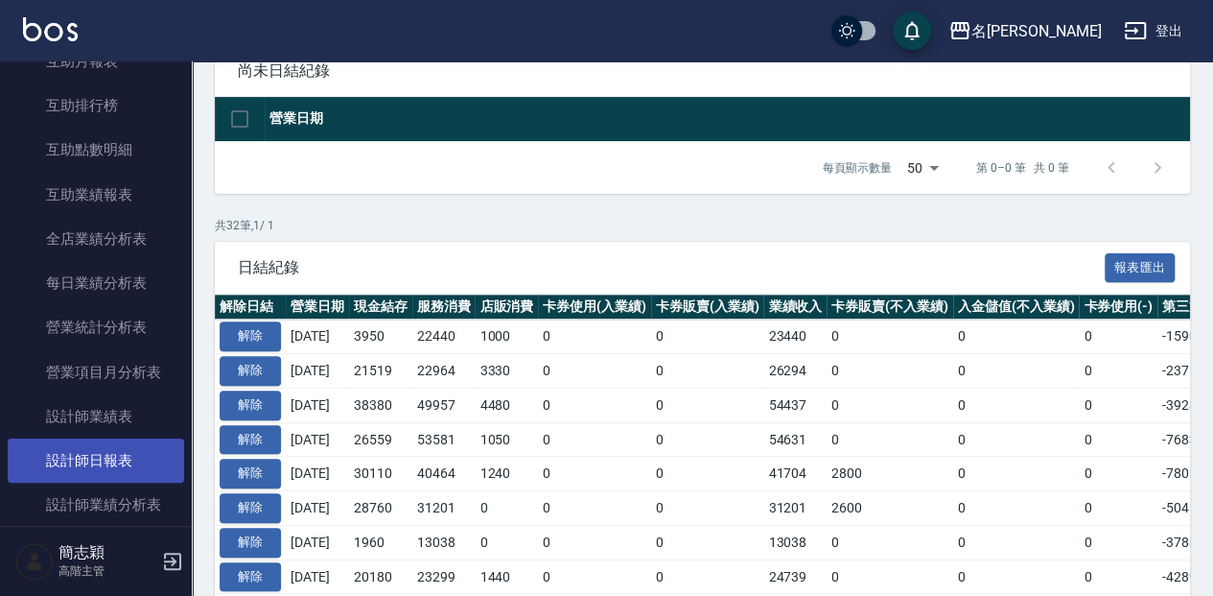
click at [111, 455] on link "設計師日報表" at bounding box center [96, 460] width 176 height 44
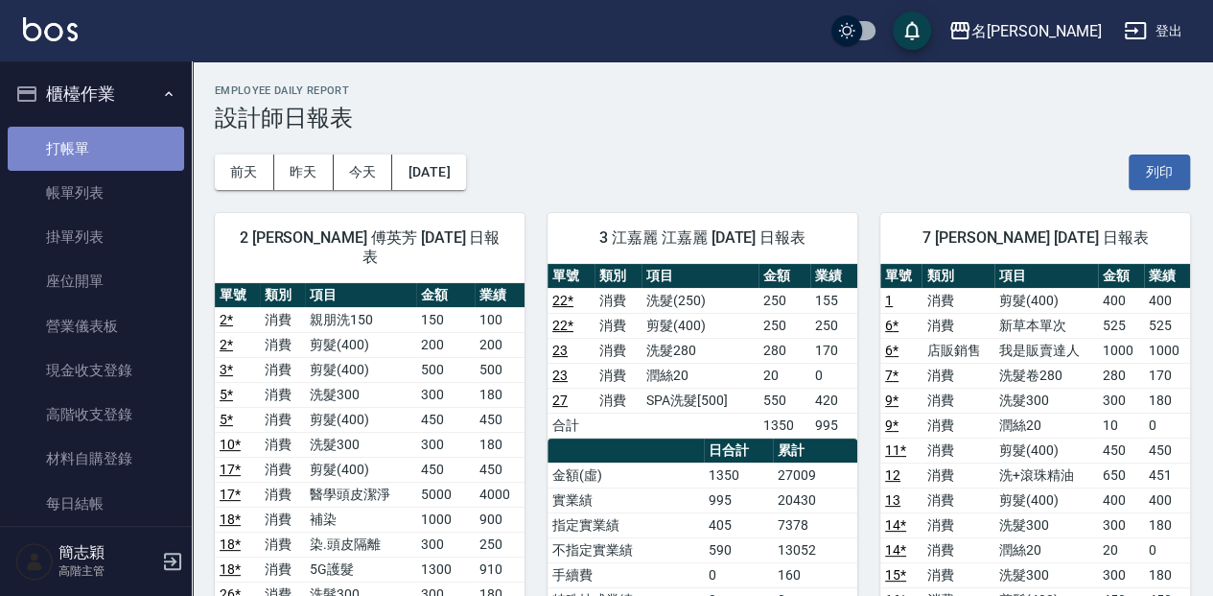
click at [146, 129] on link "打帳單" at bounding box center [96, 149] width 176 height 44
